Goal: Navigation & Orientation: Understand site structure

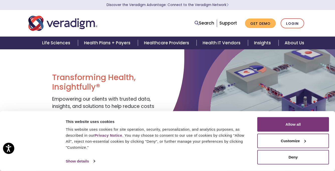
click at [229, 28] on div "Search Support Get Demo Login" at bounding box center [168, 23] width 286 height 17
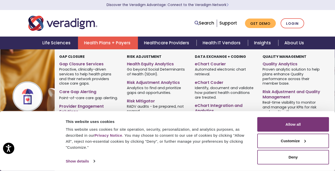
click at [115, 40] on link "Health Plans + Payers" at bounding box center [108, 43] width 60 height 13
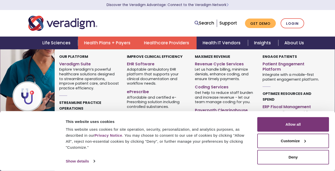
click at [150, 37] on link "Healthcare Providers" at bounding box center [167, 43] width 59 height 13
